Goal: Information Seeking & Learning: Learn about a topic

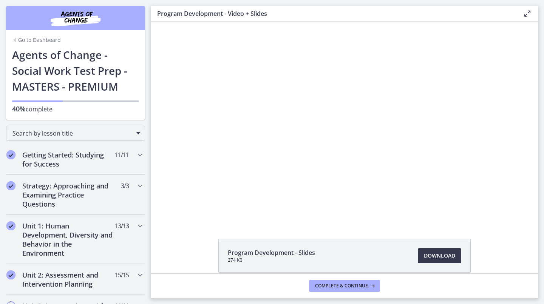
scroll to position [340, 0]
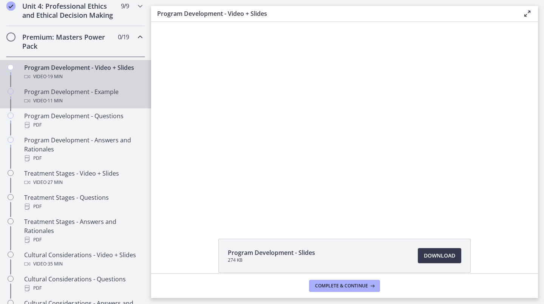
click at [89, 105] on div "Video · 11 min" at bounding box center [83, 100] width 118 height 9
click at [88, 81] on div "Video · 19 min" at bounding box center [83, 76] width 118 height 9
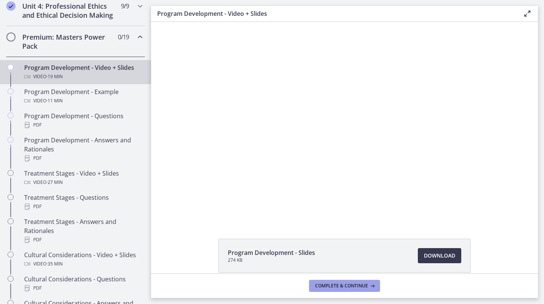
click at [360, 281] on button "Complete & continue" at bounding box center [344, 286] width 71 height 12
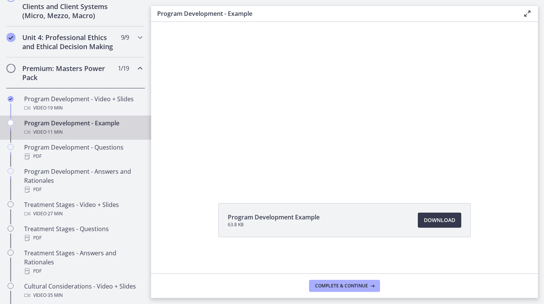
scroll to position [302, 0]
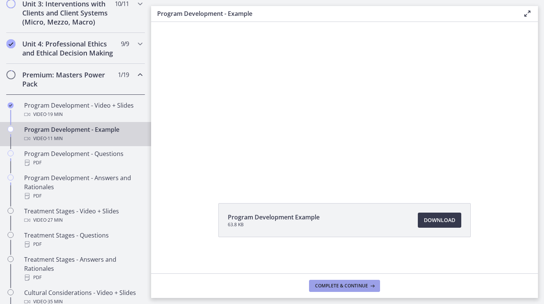
click at [359, 281] on button "Complete & continue" at bounding box center [344, 286] width 71 height 12
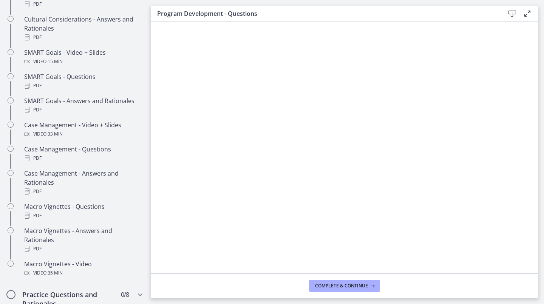
scroll to position [680, 0]
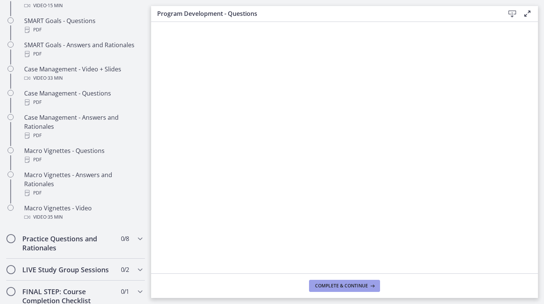
click at [352, 280] on button "Complete & continue" at bounding box center [344, 286] width 71 height 12
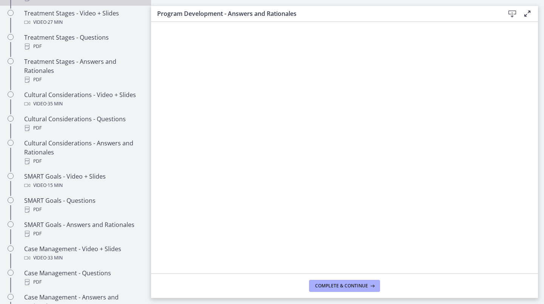
scroll to position [453, 0]
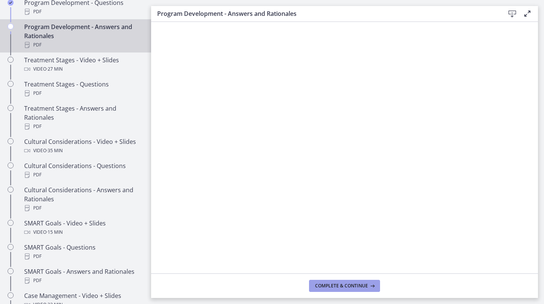
click at [368, 283] on icon at bounding box center [372, 286] width 8 height 6
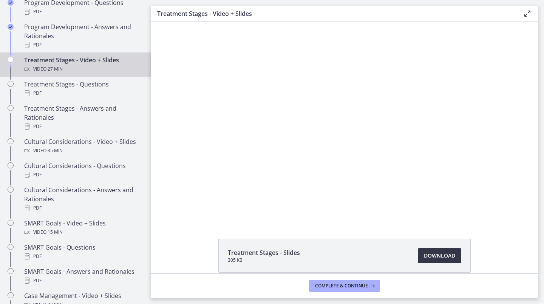
click at [419, 253] on link "Download Opens in a new window" at bounding box center [439, 255] width 43 height 15
click at [371, 283] on button "Complete & continue" at bounding box center [344, 286] width 71 height 12
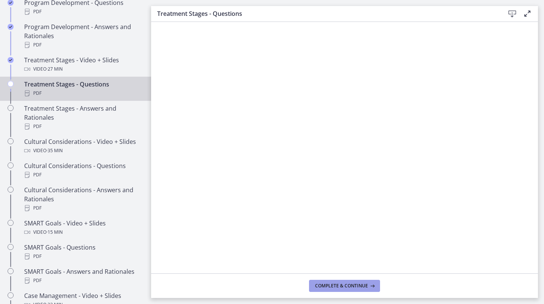
click at [369, 284] on icon at bounding box center [372, 286] width 8 height 6
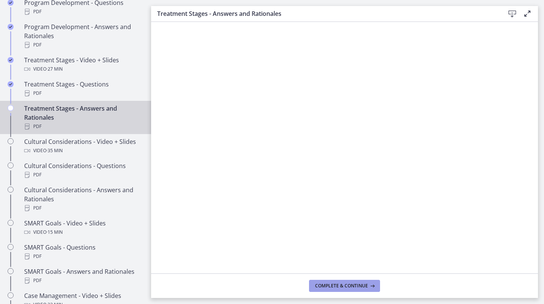
click at [343, 289] on button "Complete & continue" at bounding box center [344, 286] width 71 height 12
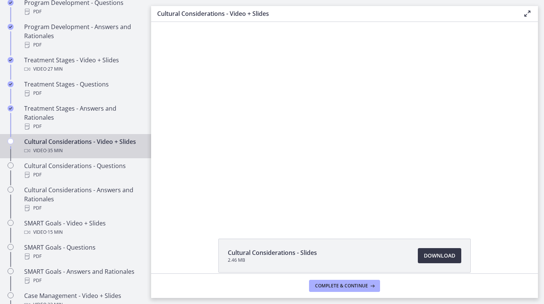
click at [420, 260] on link "Download Opens in a new window" at bounding box center [439, 255] width 43 height 15
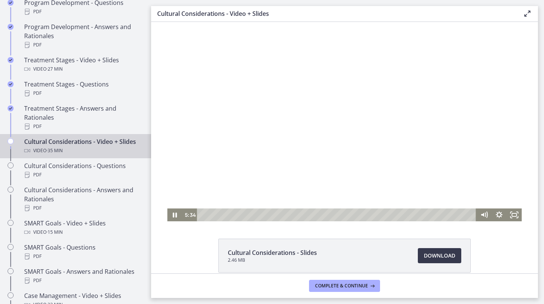
click at [239, 108] on div at bounding box center [344, 121] width 355 height 199
click at [201, 73] on div at bounding box center [344, 121] width 355 height 199
click at [274, 104] on div at bounding box center [344, 121] width 355 height 199
click at [212, 69] on div at bounding box center [344, 121] width 355 height 199
click at [201, 61] on div at bounding box center [344, 121] width 355 height 199
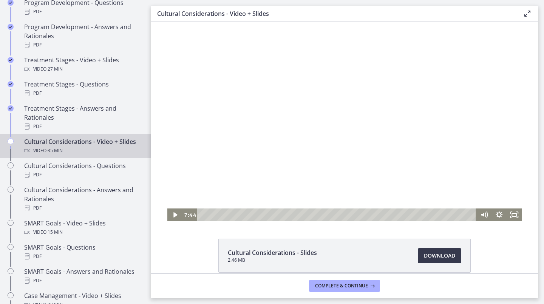
click at [392, 148] on div at bounding box center [344, 121] width 355 height 199
click at [356, 284] on span "Complete & continue" at bounding box center [341, 286] width 53 height 6
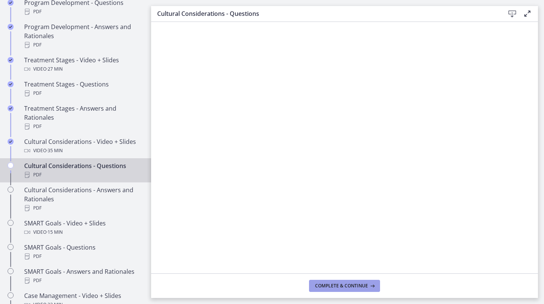
click at [343, 283] on span "Complete & continue" at bounding box center [341, 286] width 53 height 6
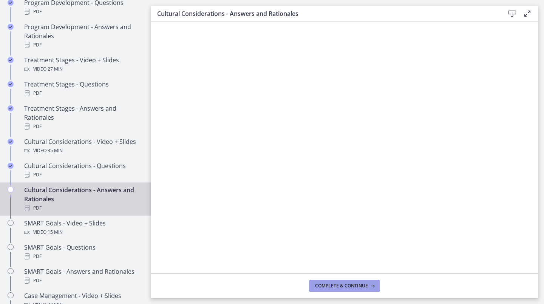
click at [362, 283] on span "Complete & continue" at bounding box center [341, 286] width 53 height 6
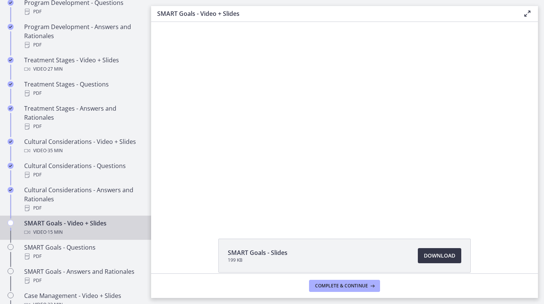
click at [445, 258] on span "Download Opens in a new window" at bounding box center [439, 255] width 31 height 9
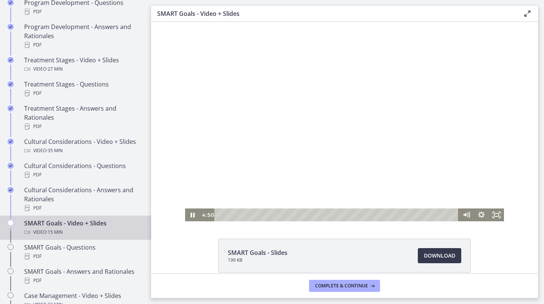
click at [314, 147] on div at bounding box center [344, 121] width 319 height 199
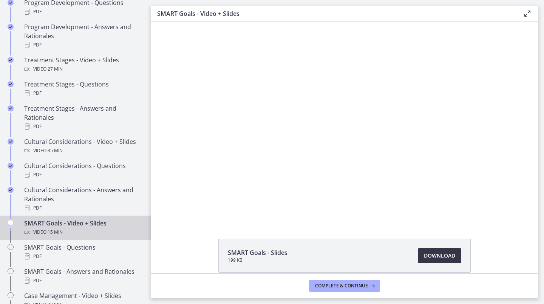
click at [428, 258] on span "Download Opens in a new window" at bounding box center [439, 255] width 31 height 9
click at [361, 291] on button "Complete & continue" at bounding box center [344, 286] width 71 height 12
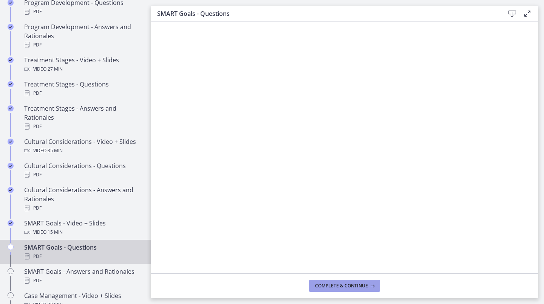
click at [354, 286] on span "Complete & continue" at bounding box center [341, 286] width 53 height 6
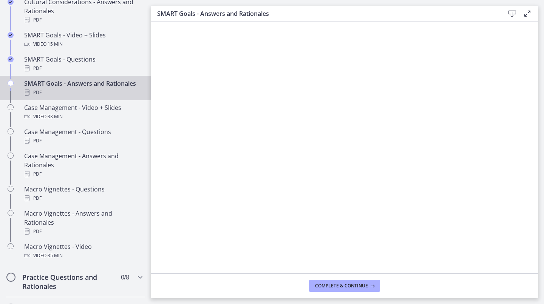
scroll to position [642, 0]
click at [318, 283] on span "Complete & continue" at bounding box center [341, 286] width 53 height 6
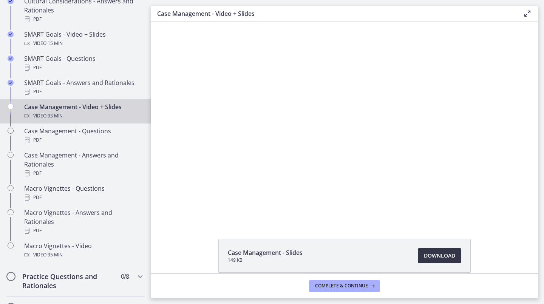
click at [455, 257] on link "Download Opens in a new window" at bounding box center [439, 255] width 43 height 15
click at [355, 288] on span "Complete & continue" at bounding box center [341, 286] width 53 height 6
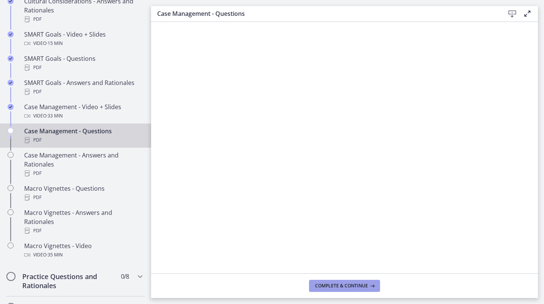
click at [342, 288] on span "Complete & continue" at bounding box center [341, 286] width 53 height 6
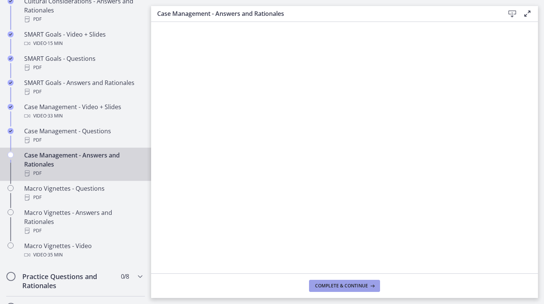
click at [343, 289] on span "Complete & continue" at bounding box center [341, 286] width 53 height 6
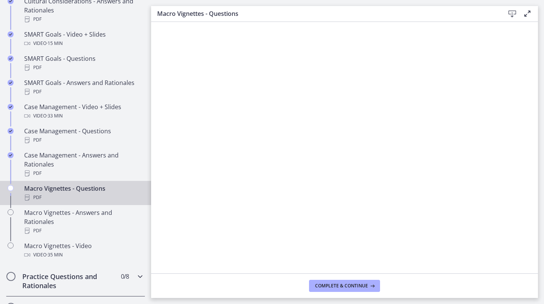
click at [100, 285] on h2 "Practice Questions and Rationales" at bounding box center [68, 281] width 92 height 18
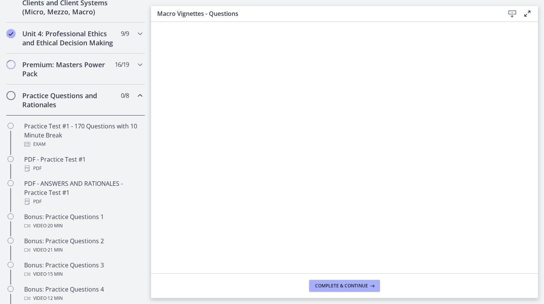
scroll to position [312, 0]
click at [71, 110] on h2 "Practice Questions and Rationales" at bounding box center [68, 101] width 92 height 18
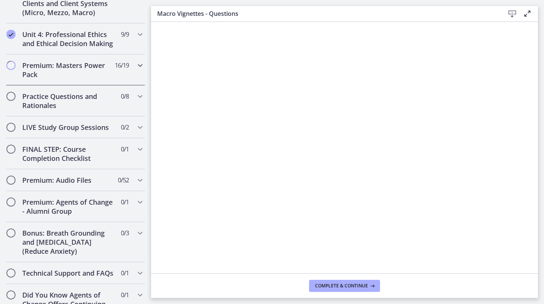
click at [90, 85] on div "Premium: Masters Power Pack 16 / 19 Completed" at bounding box center [75, 69] width 139 height 31
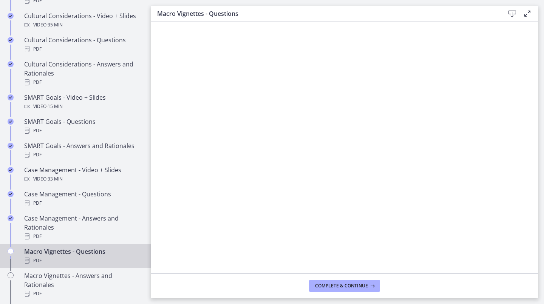
scroll to position [652, 0]
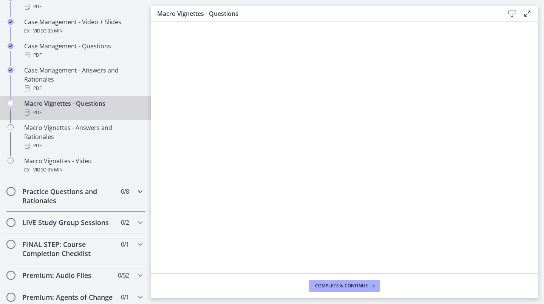
click at [116, 206] on div "Practice Questions and Rationales 0 / 8 Completed" at bounding box center [75, 196] width 139 height 31
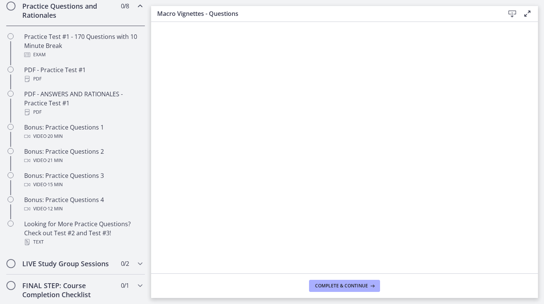
scroll to position [387, 0]
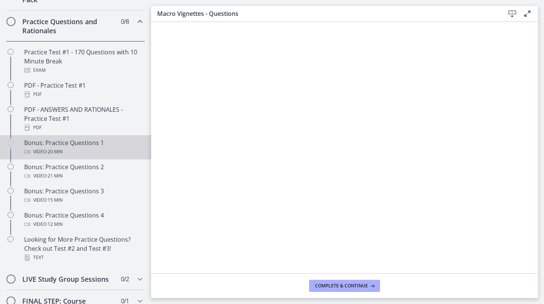
click at [88, 159] on link "Bonus: Practice Questions 1 Video · 20 min" at bounding box center [75, 147] width 151 height 24
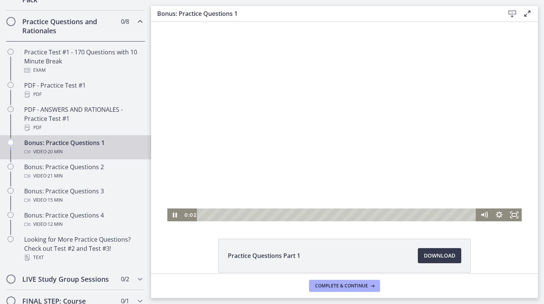
click at [339, 186] on div at bounding box center [344, 121] width 355 height 199
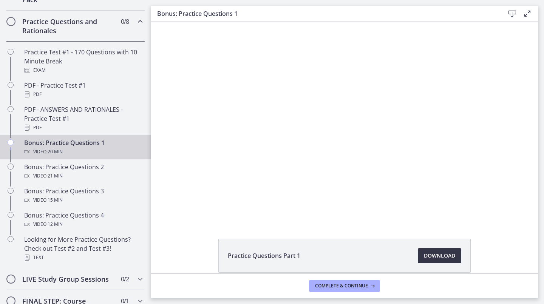
click at [438, 258] on span "Download Opens in a new window" at bounding box center [439, 255] width 31 height 9
click at [348, 286] on span "Complete & continue" at bounding box center [341, 286] width 53 height 6
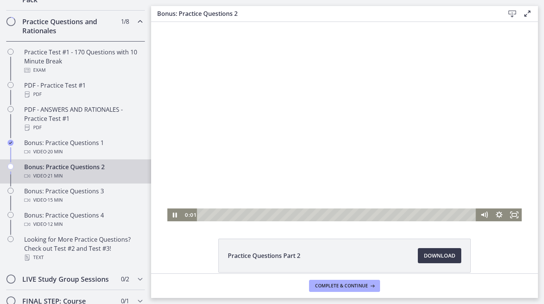
click at [368, 171] on div at bounding box center [344, 121] width 355 height 199
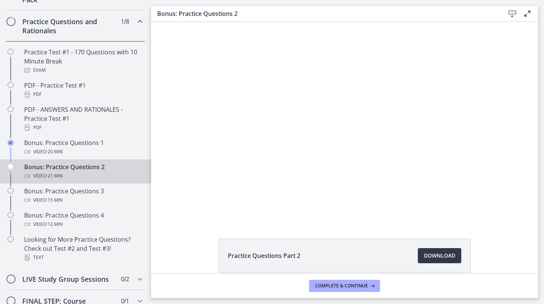
click at [452, 254] on span "Download Opens in a new window" at bounding box center [439, 255] width 31 height 9
